Goal: Subscribe to service/newsletter

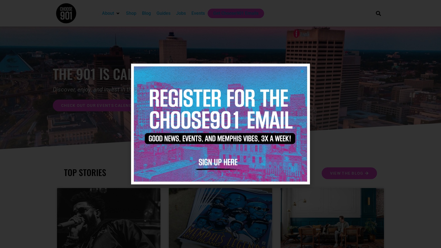
click at [301, 69] on img at bounding box center [220, 124] width 173 height 115
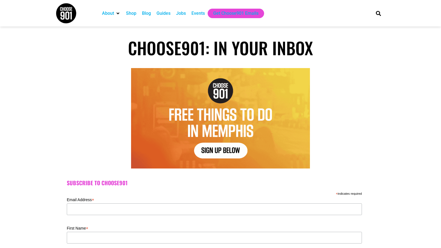
click at [131, 10] on div "Shop" at bounding box center [131, 13] width 10 height 7
click at [73, 11] on img at bounding box center [66, 13] width 21 height 21
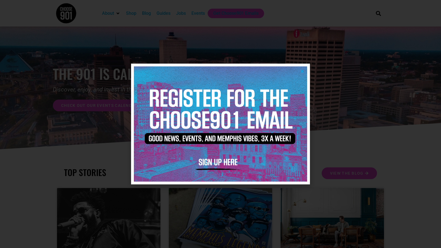
click at [210, 162] on img at bounding box center [220, 124] width 173 height 115
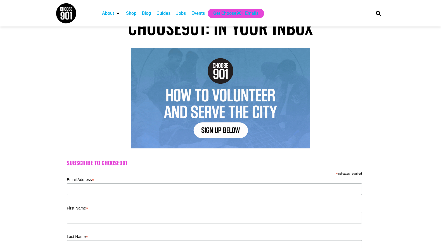
scroll to position [36, 0]
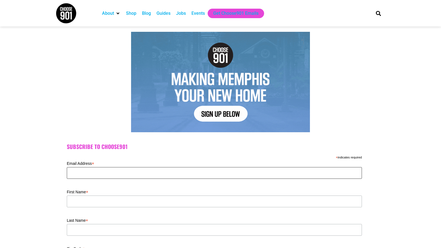
click at [169, 171] on input "Email Address *" at bounding box center [214, 173] width 295 height 12
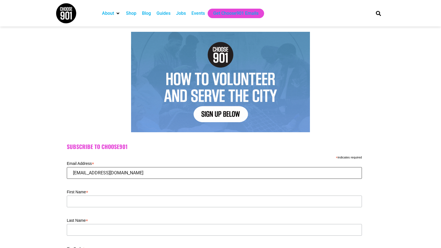
type input "ssmopenall@gmail.com"
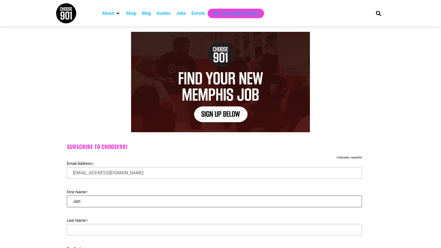
type input "Jan"
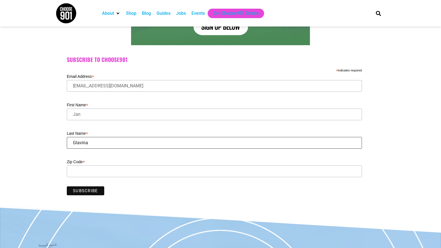
scroll to position [164, 0]
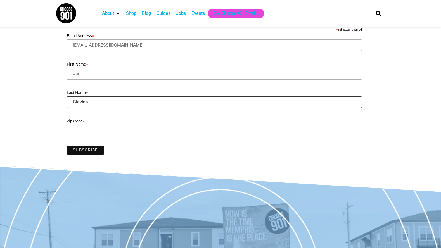
type input "Glavina"
click at [91, 131] on input "Zip Code *" at bounding box center [214, 131] width 295 height 12
click at [85, 149] on input "Subscribe" at bounding box center [85, 150] width 37 height 9
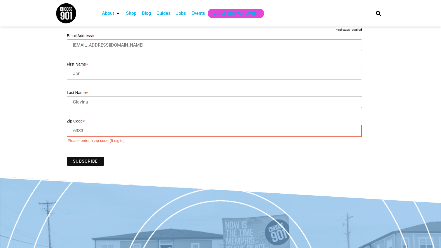
drag, startPoint x: 113, startPoint y: 131, endPoint x: 58, endPoint y: 129, distance: 54.8
click at [58, 129] on div "Subscribe to Choose901 * indicates required Email Address * ssmopenall@gmail.co…" at bounding box center [220, 92] width 441 height 170
click at [84, 163] on input "Subscribe" at bounding box center [85, 161] width 37 height 9
click at [107, 134] on input "Zip Code *" at bounding box center [214, 131] width 295 height 12
type input "10000"
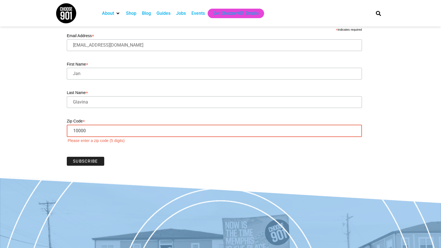
click at [95, 163] on input "Subscribe" at bounding box center [85, 161] width 37 height 9
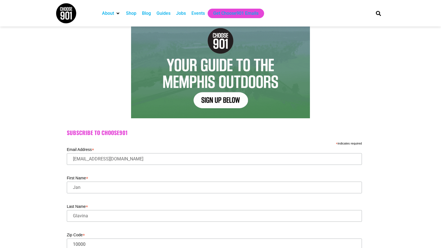
scroll to position [0, 0]
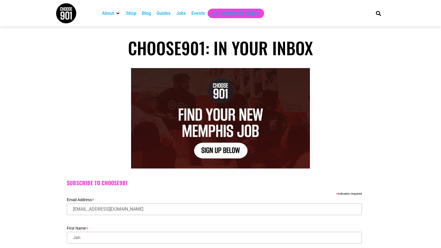
click at [69, 17] on img at bounding box center [66, 13] width 21 height 21
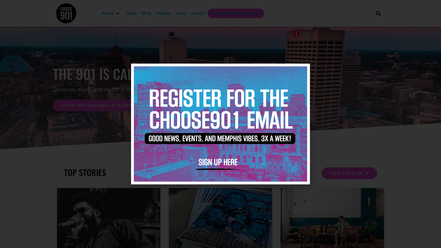
click at [301, 71] on icon "Close" at bounding box center [302, 71] width 4 height 4
